Goal: Obtain resource: Acquire a specific non-purchased item like information or template

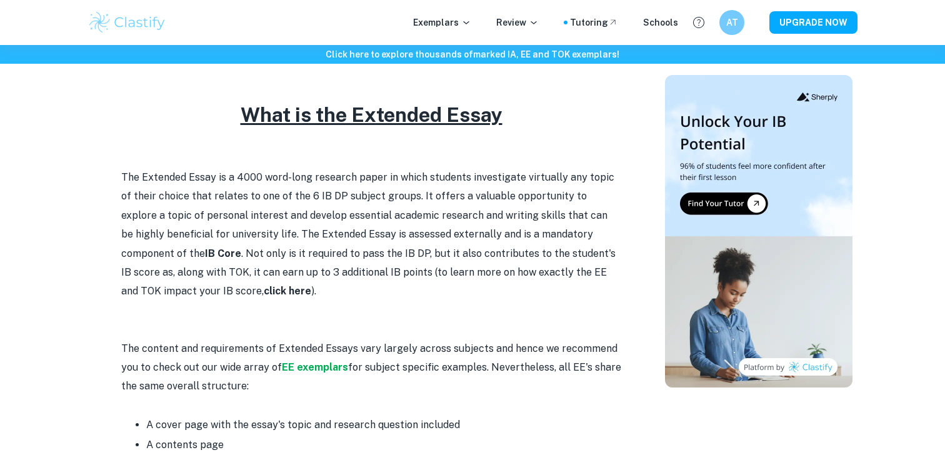
scroll to position [518, 0]
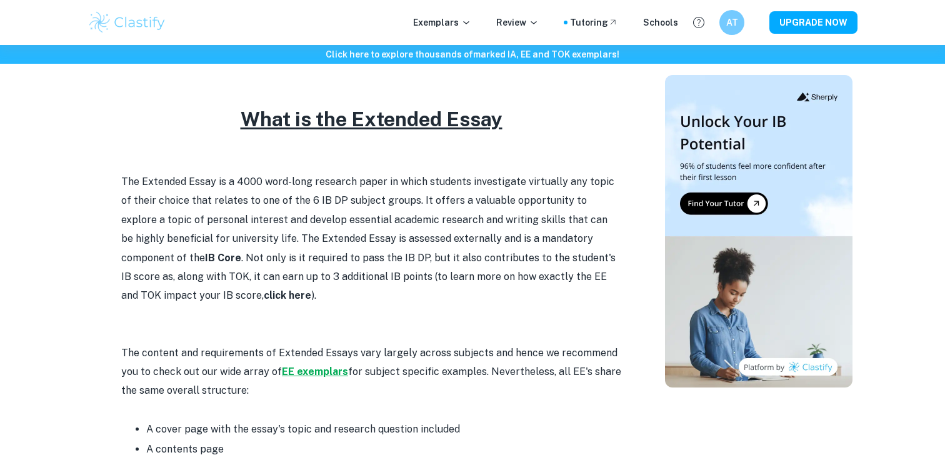
click at [302, 370] on strong "EE exemplars" at bounding box center [315, 371] width 66 height 12
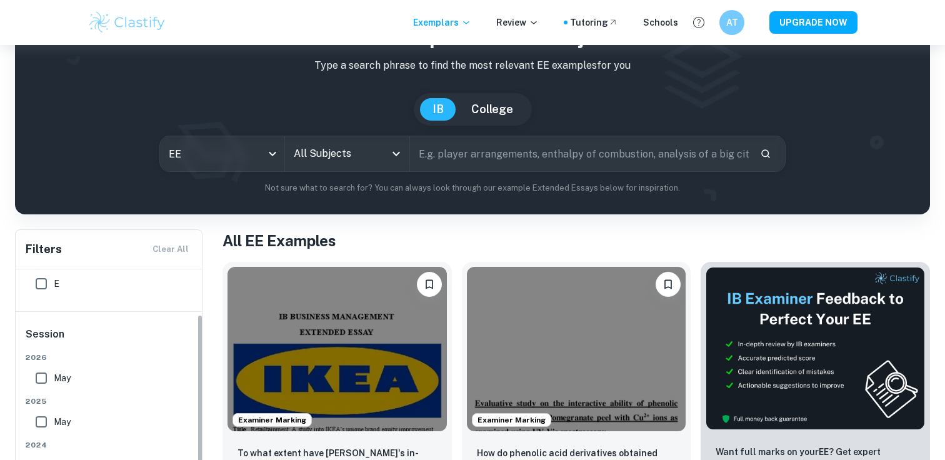
scroll to position [58, 0]
click at [442, 151] on input "text" at bounding box center [580, 153] width 340 height 35
click at [397, 152] on icon "Open" at bounding box center [396, 153] width 15 height 15
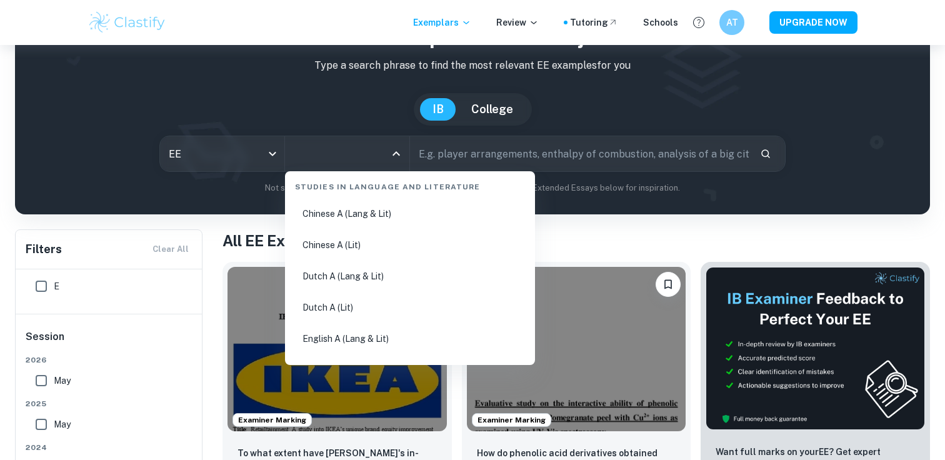
scroll to position [0, 0]
click at [519, 154] on input "text" at bounding box center [580, 153] width 340 height 35
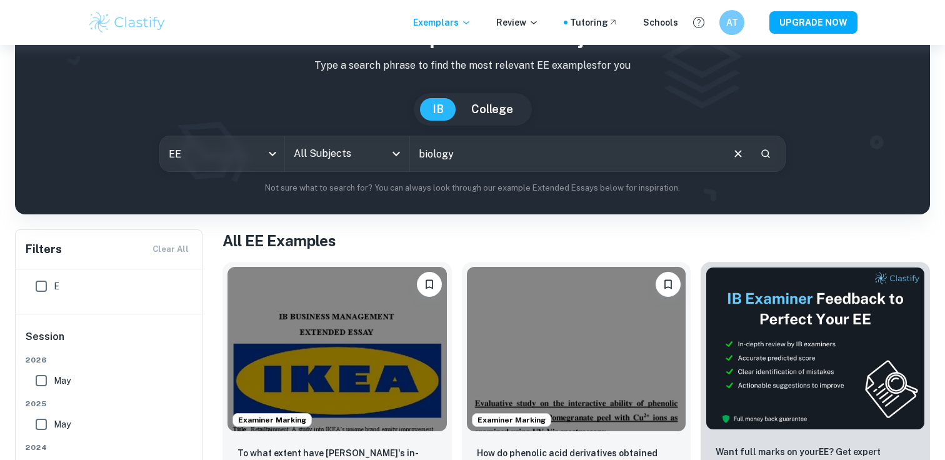
type input "biology"
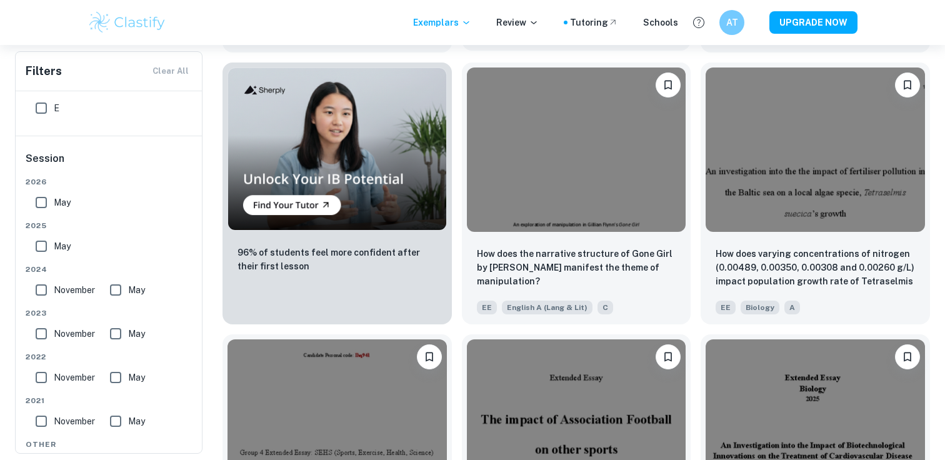
scroll to position [806, 0]
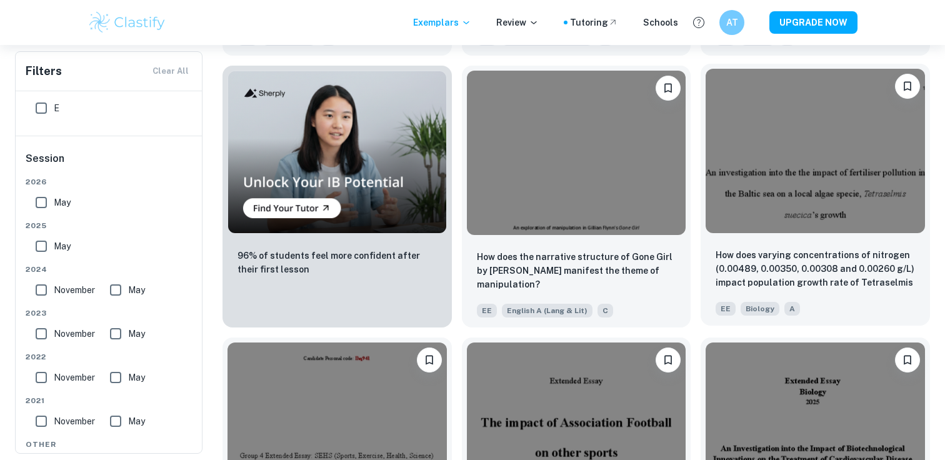
click at [843, 184] on img at bounding box center [814, 151] width 219 height 164
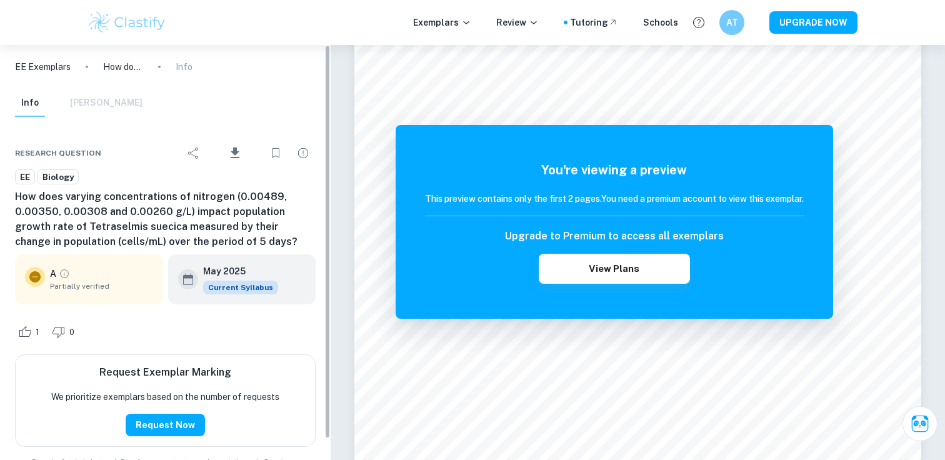
scroll to position [22, 0]
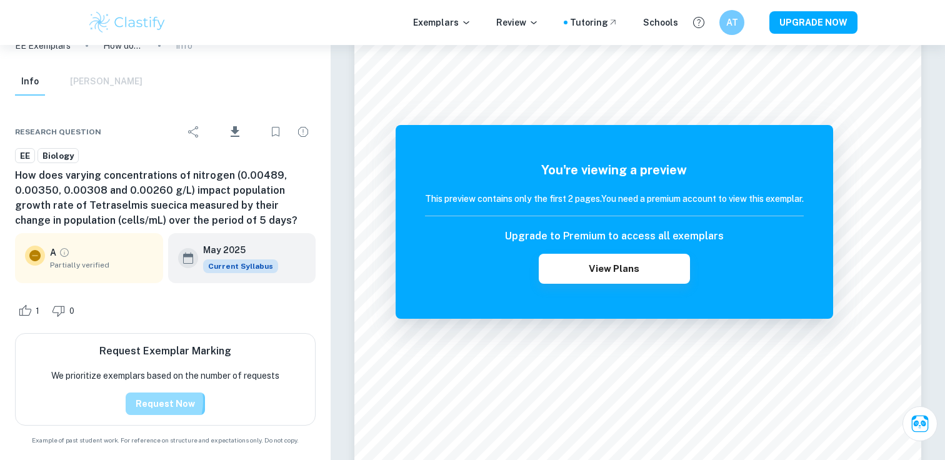
click at [147, 401] on button "Request Now" at bounding box center [165, 403] width 79 height 22
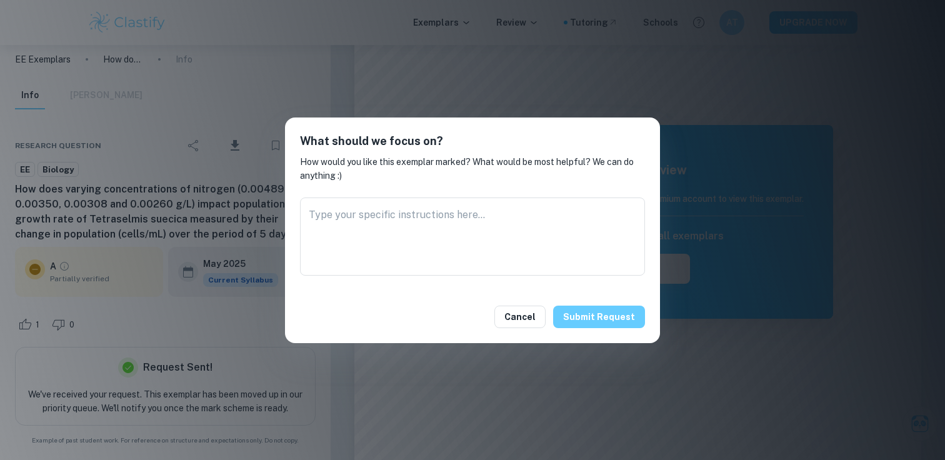
click at [598, 312] on button "Submit request" at bounding box center [599, 316] width 92 height 22
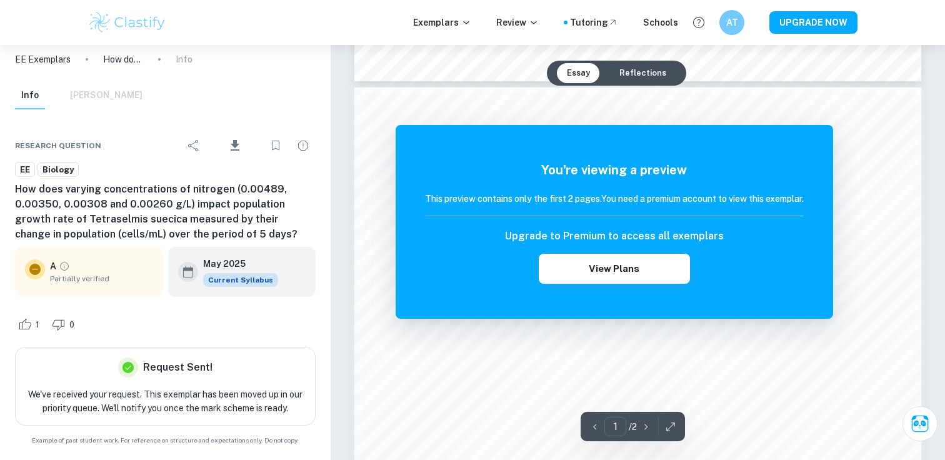
scroll to position [782, 0]
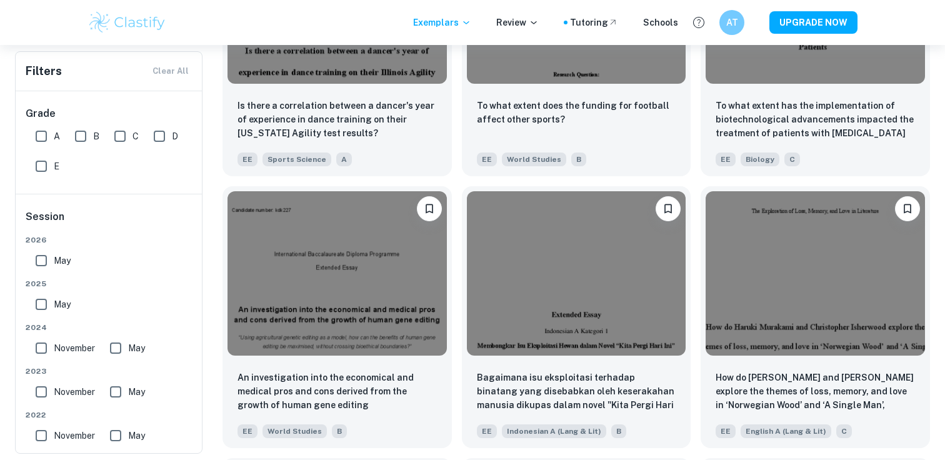
scroll to position [1236, 0]
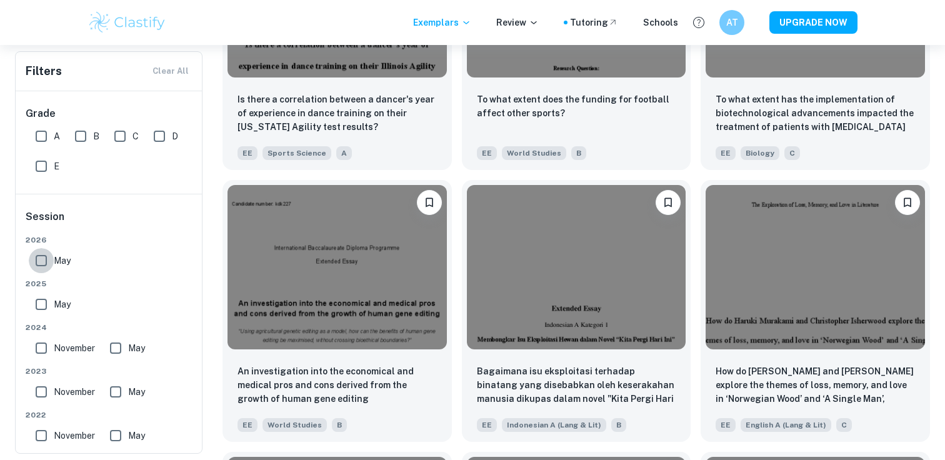
click at [42, 261] on input "May" at bounding box center [41, 260] width 25 height 25
checkbox input "true"
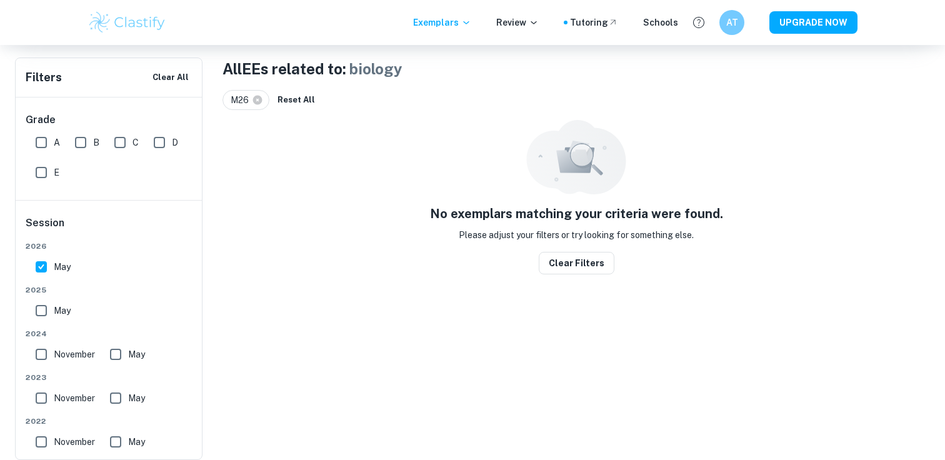
scroll to position [239, 0]
click at [42, 312] on input "May" at bounding box center [41, 310] width 25 height 25
checkbox input "true"
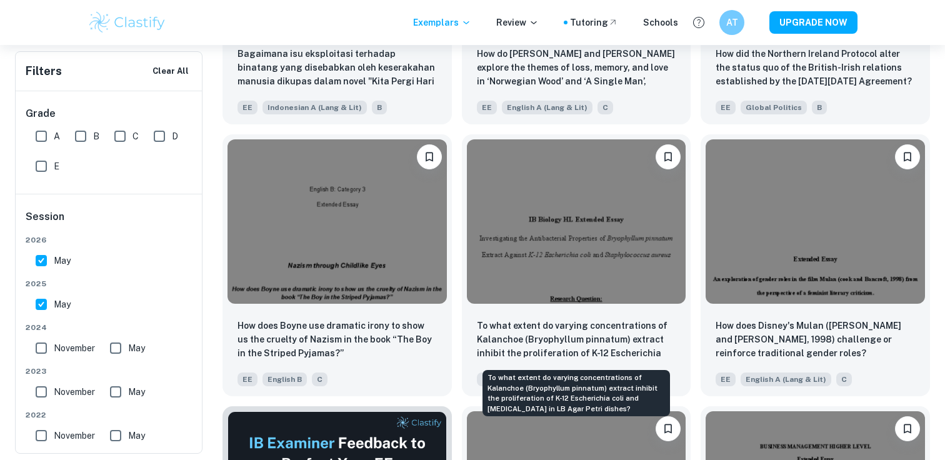
scroll to position [1584, 0]
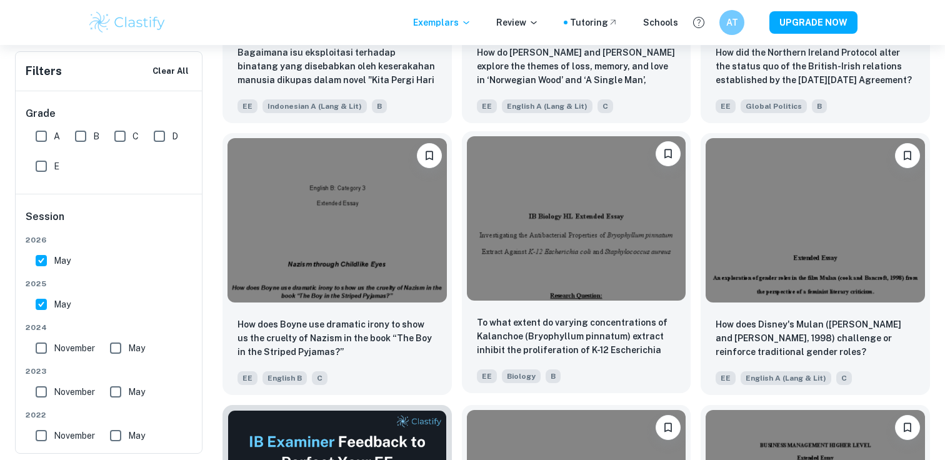
click at [572, 246] on img at bounding box center [576, 218] width 219 height 164
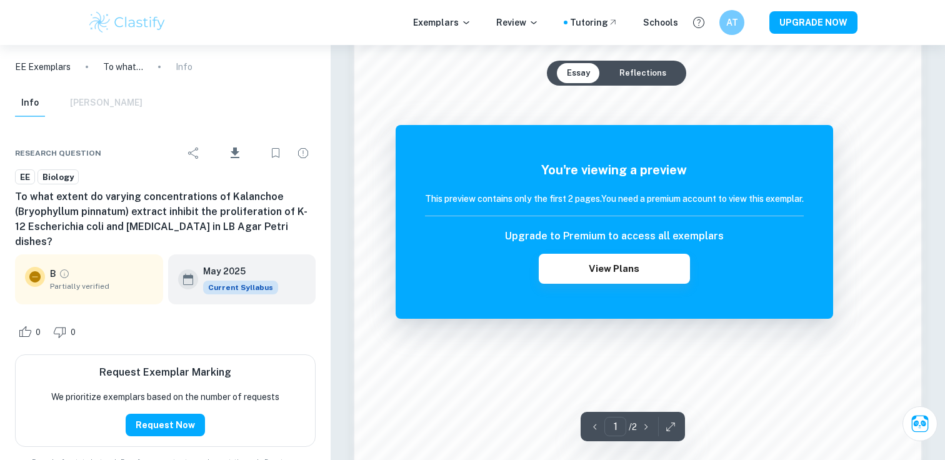
scroll to position [929, 0]
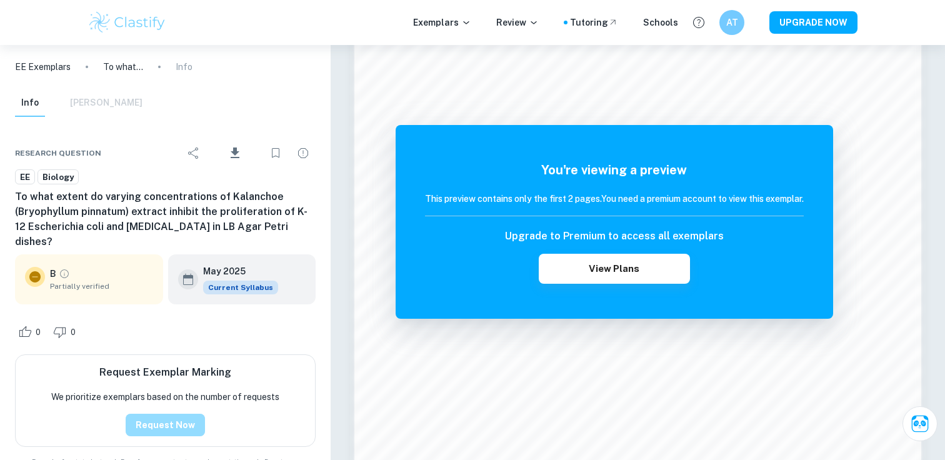
click at [182, 425] on button "Request Now" at bounding box center [165, 425] width 79 height 22
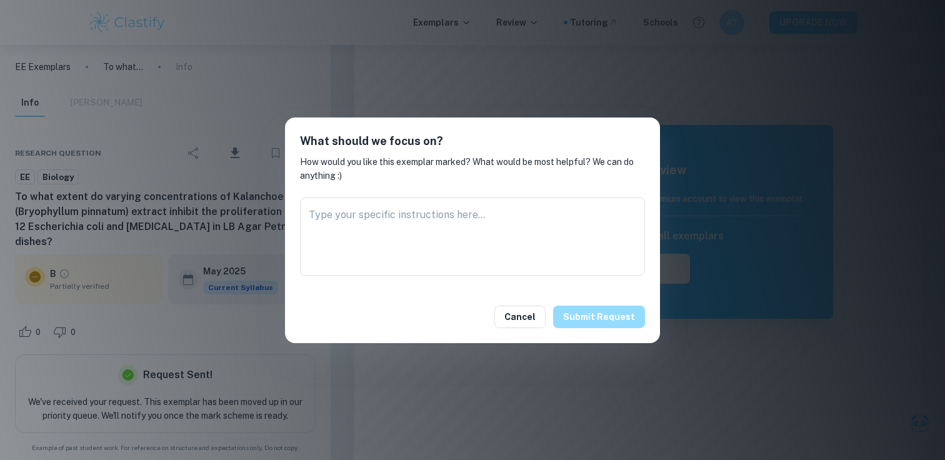
click at [634, 317] on button "Submit request" at bounding box center [599, 316] width 92 height 22
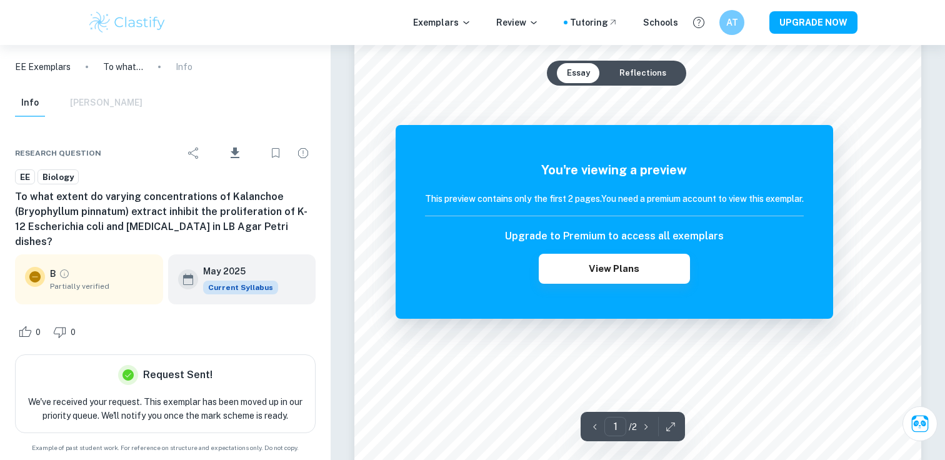
scroll to position [0, 0]
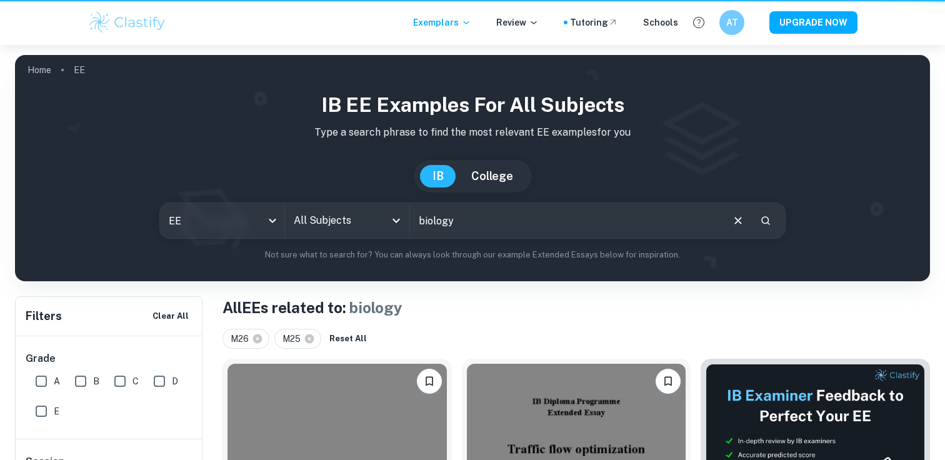
scroll to position [1584, 0]
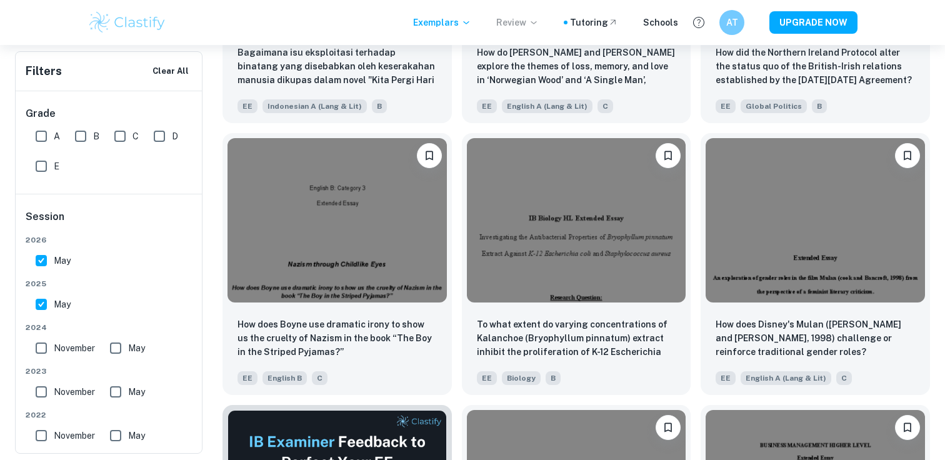
click at [538, 22] on icon at bounding box center [533, 22] width 10 height 10
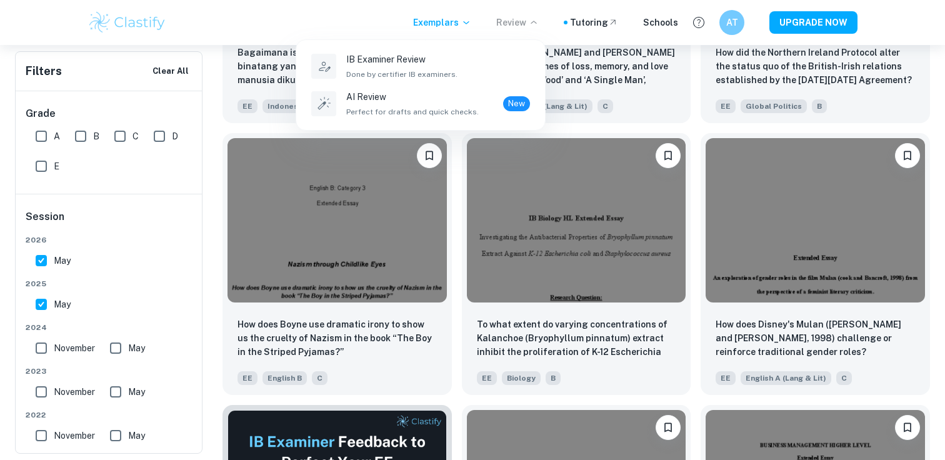
click at [474, 23] on div at bounding box center [472, 230] width 945 height 460
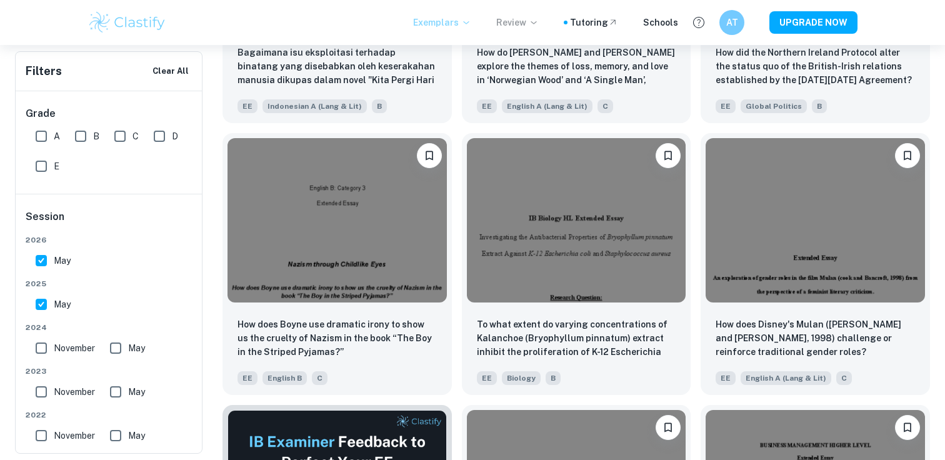
click at [471, 22] on icon at bounding box center [466, 22] width 10 height 10
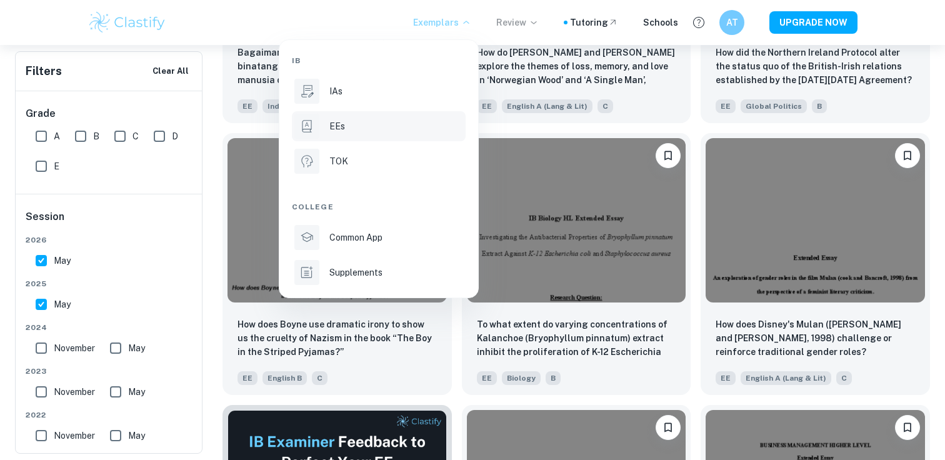
click at [250, 23] on div at bounding box center [472, 230] width 945 height 460
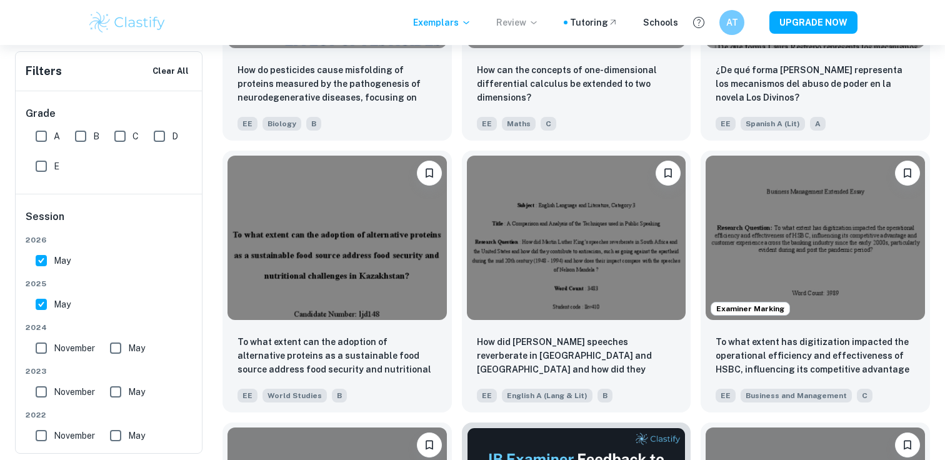
scroll to position [2931, 0]
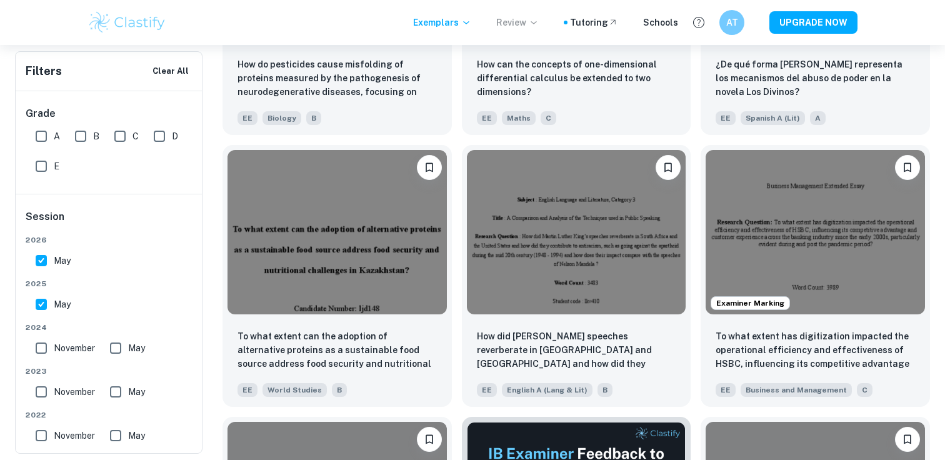
click at [116, 345] on input "May" at bounding box center [115, 347] width 25 height 25
checkbox input "true"
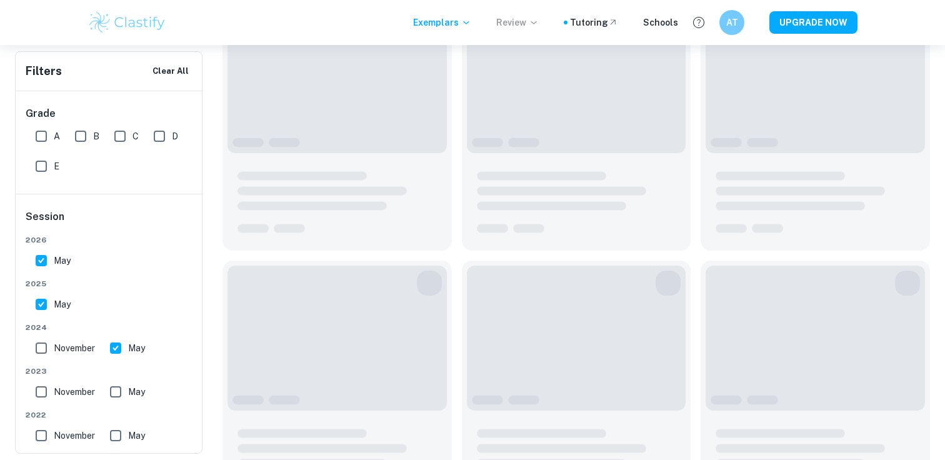
scroll to position [300, 0]
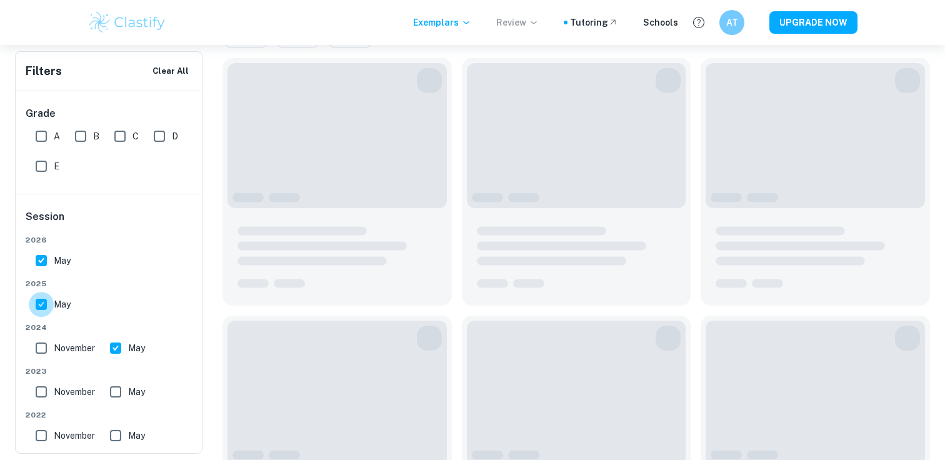
click at [43, 304] on input "May" at bounding box center [41, 304] width 25 height 25
checkbox input "false"
click at [41, 259] on input "May" at bounding box center [41, 260] width 25 height 25
checkbox input "false"
click at [44, 349] on input "November" at bounding box center [41, 347] width 25 height 25
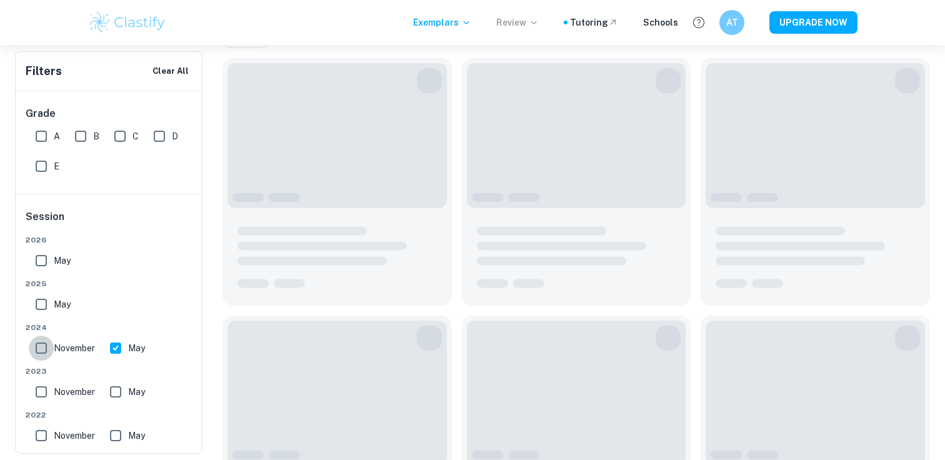
checkbox input "true"
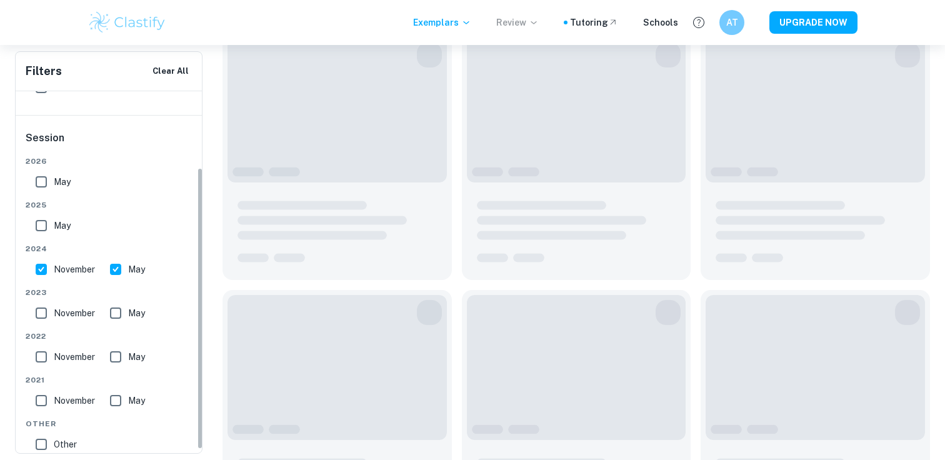
scroll to position [69, 0]
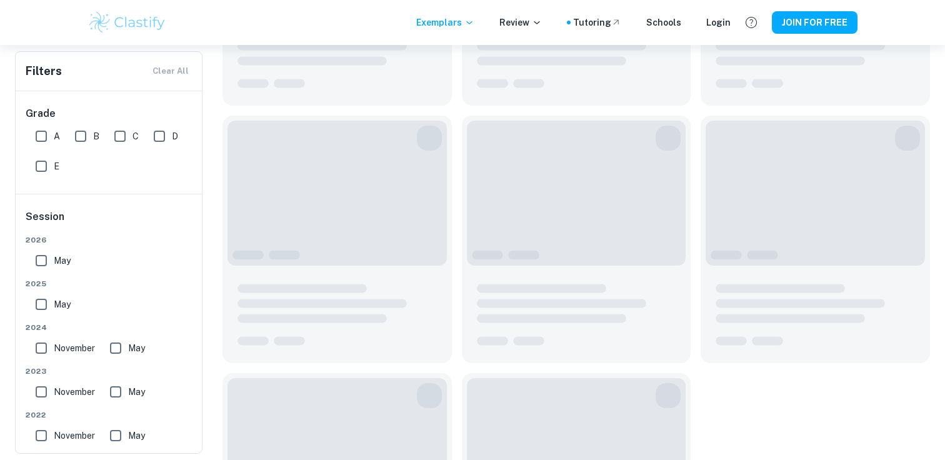
scroll to position [1712, 0]
